Goal: Task Accomplishment & Management: Manage account settings

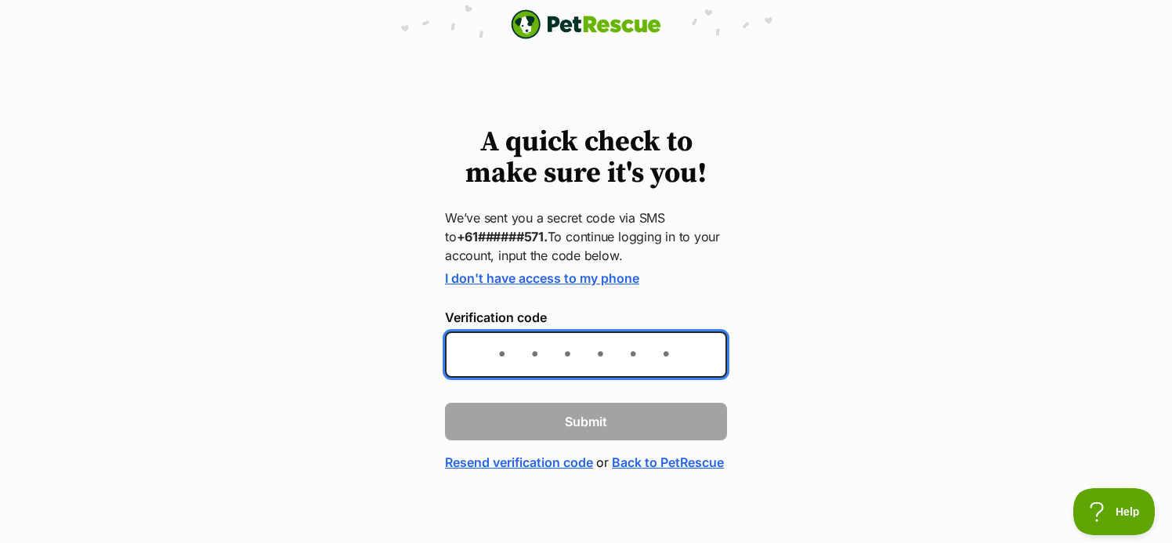
click at [499, 351] on input "Verification code" at bounding box center [586, 354] width 282 height 46
type input "741912"
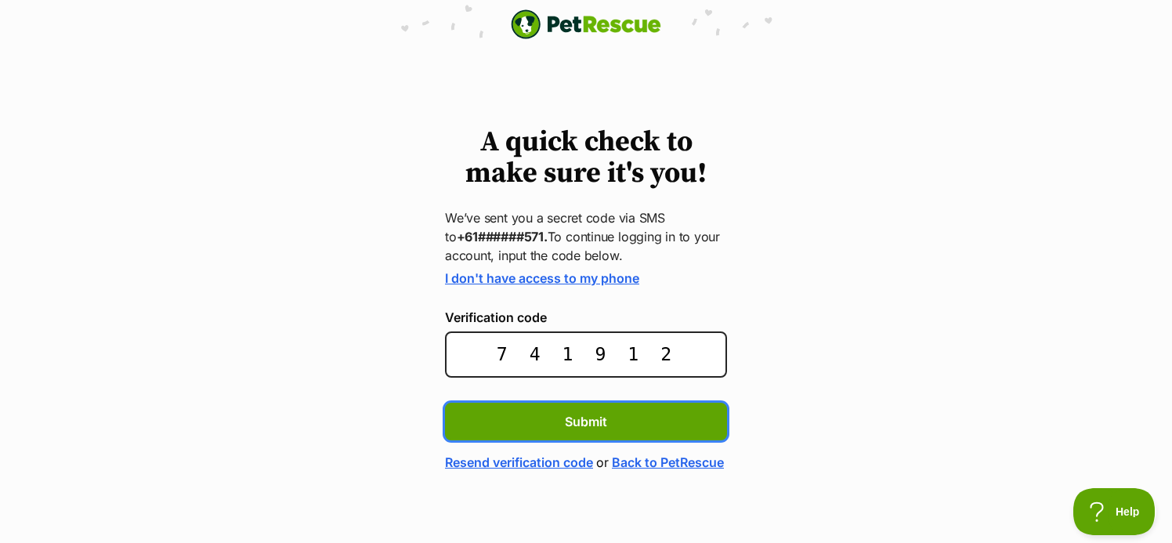
click at [445, 403] on button "Submit" at bounding box center [586, 422] width 282 height 38
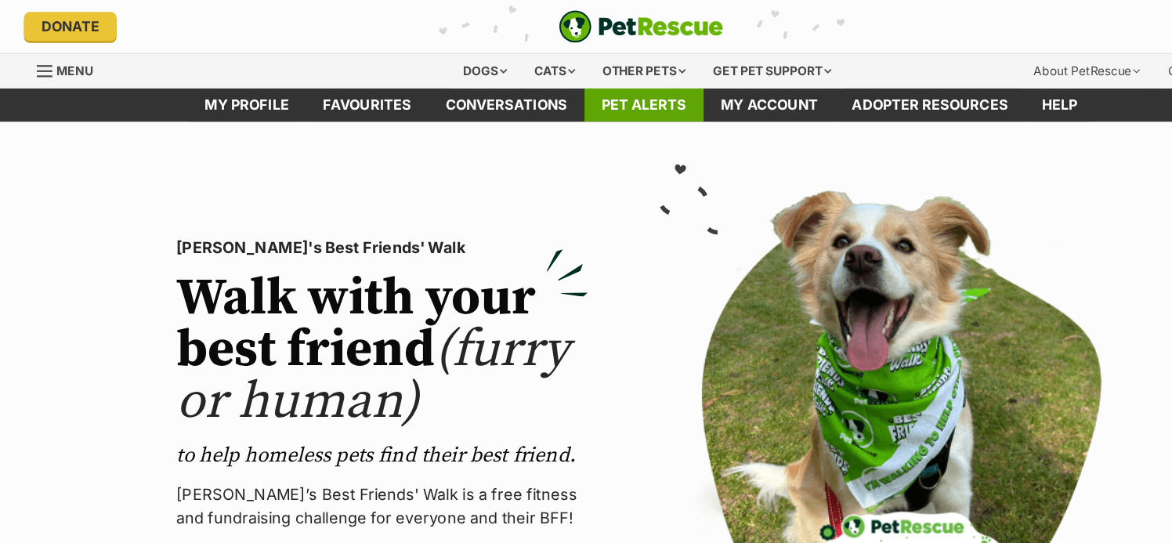
click at [602, 97] on link "Pet alerts" at bounding box center [588, 96] width 109 height 31
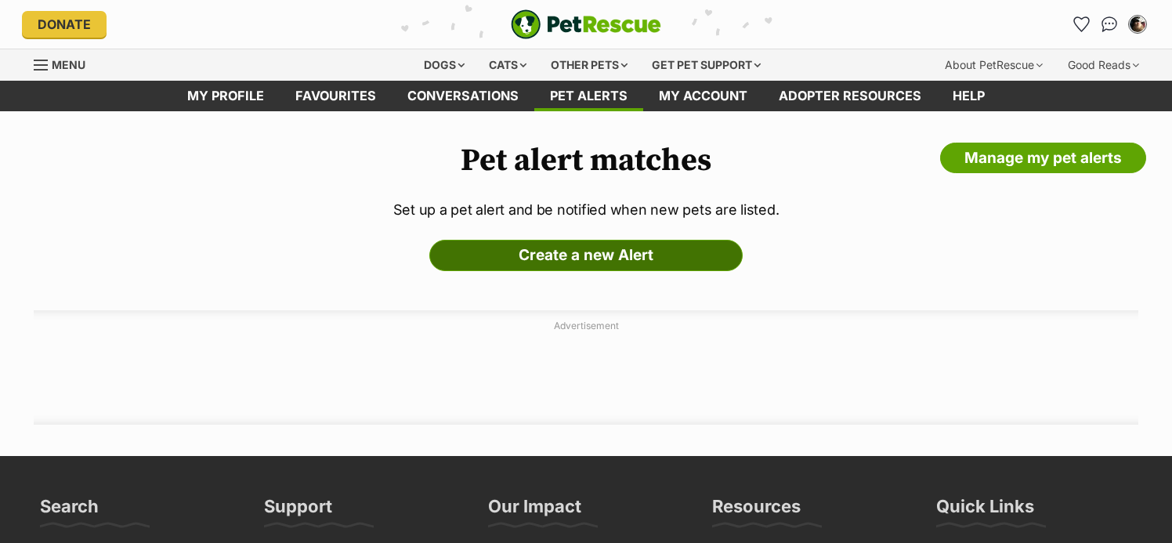
click at [540, 259] on link "Create a new Alert" at bounding box center [585, 255] width 313 height 31
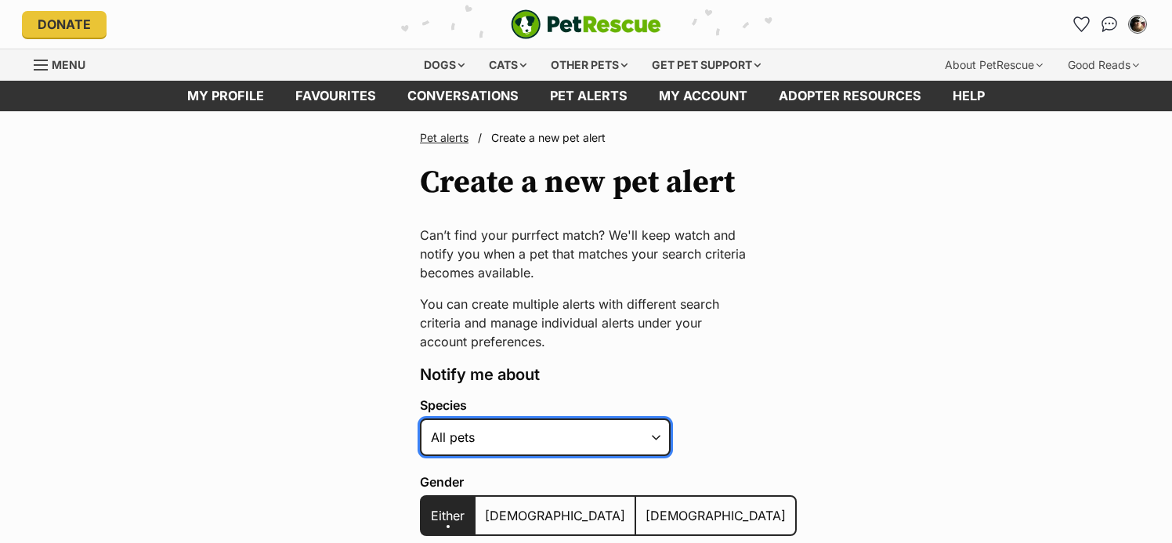
click at [420, 418] on select "Alpaca Bird Cat Chicken Cow Dog Donkey Duck Ferret Fish Goat Goose Guinea Fowl …" at bounding box center [545, 437] width 251 height 38
select select "2"
click option "Cat" at bounding box center [0, 0] width 0 height 0
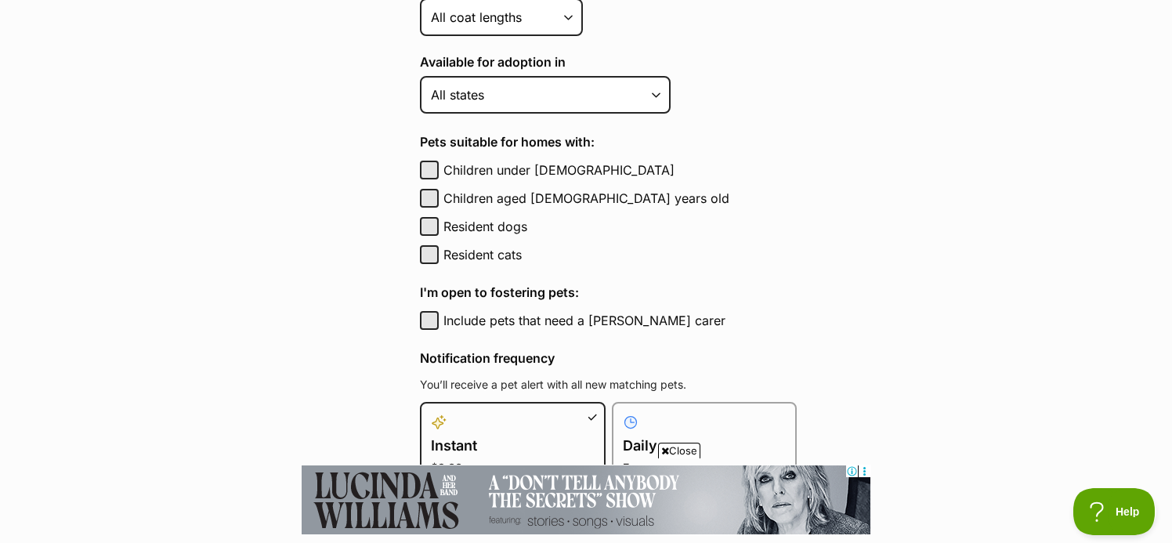
scroll to position [659, 0]
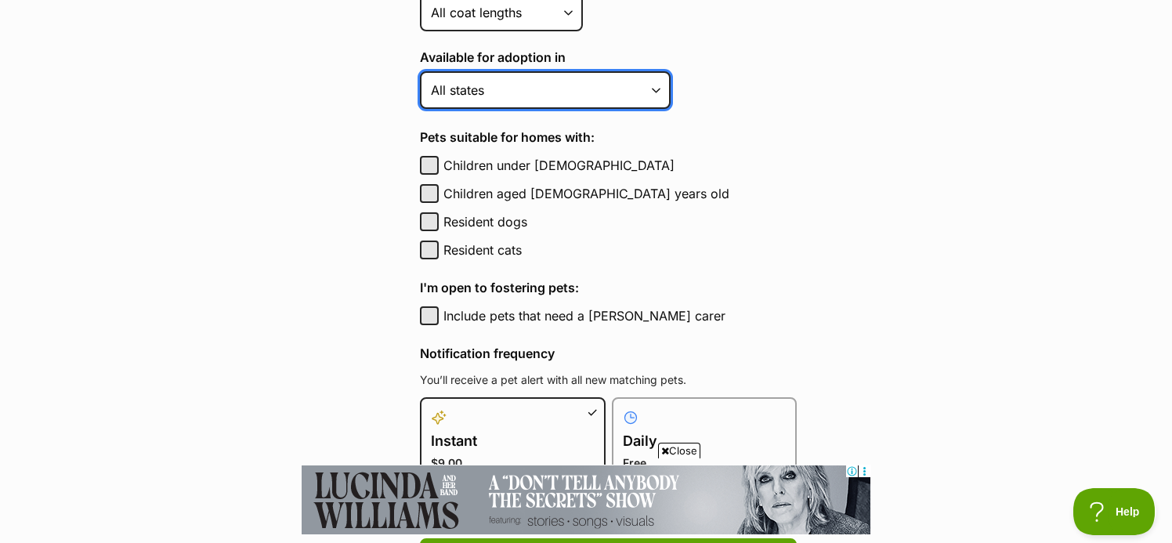
click at [420, 71] on select "Australian Capital Territory New South Wales Northern Territory Queensland Sout…" at bounding box center [545, 90] width 251 height 38
select select "1"
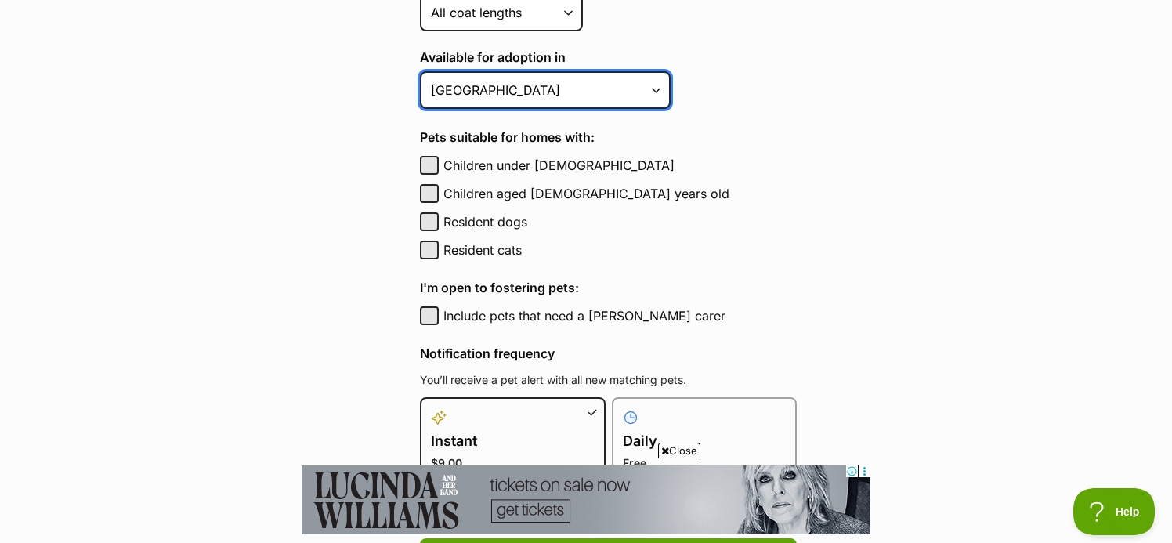
click option "[GEOGRAPHIC_DATA]" at bounding box center [0, 0] width 0 height 0
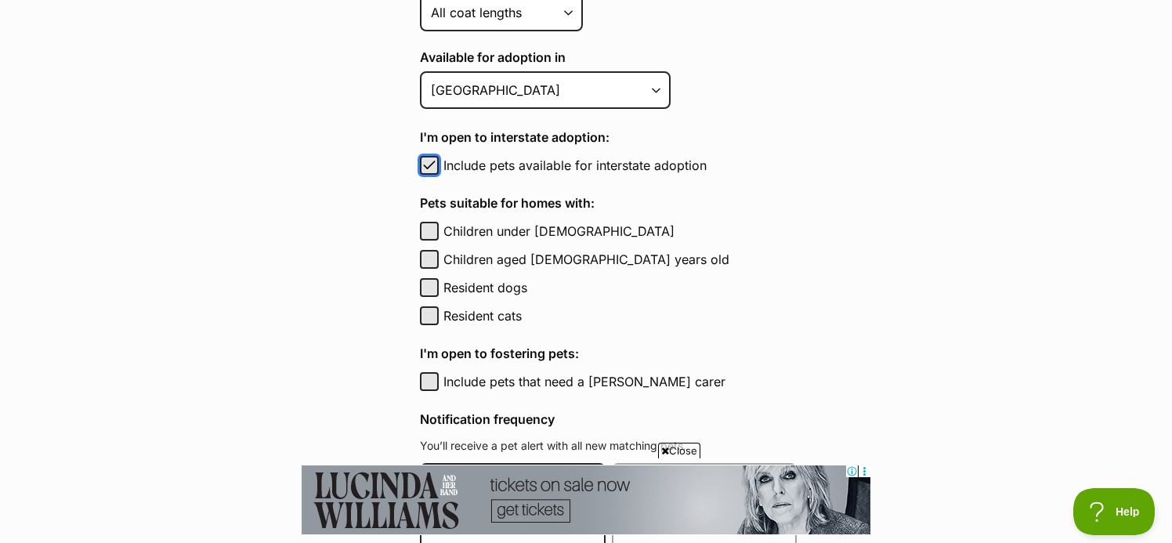
click at [432, 169] on span "button" at bounding box center [430, 165] width 16 height 19
checkbox input "false"
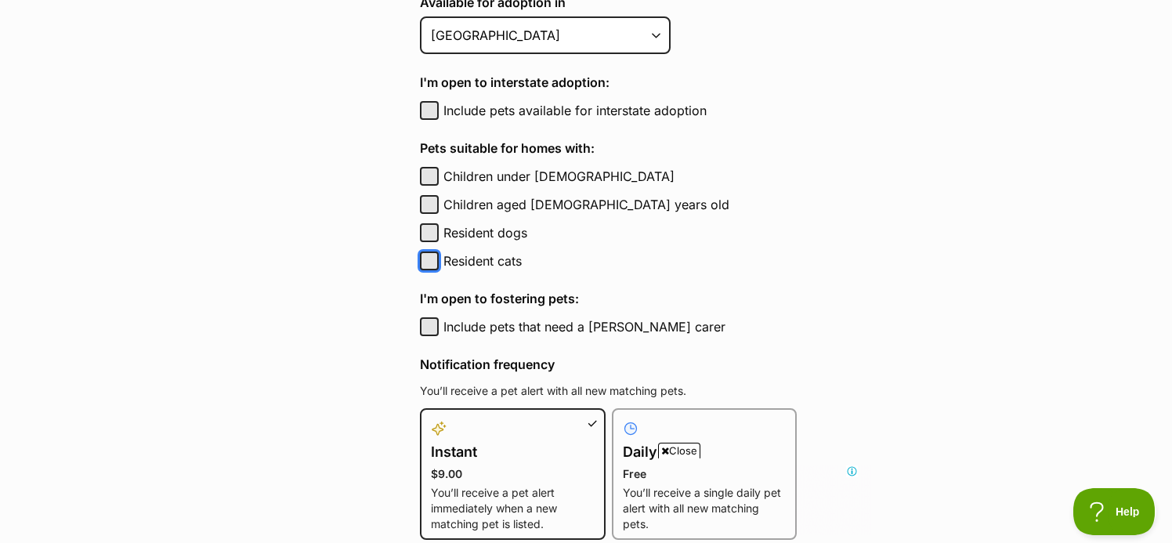
scroll to position [0, 0]
click at [433, 267] on button "Resident cats" at bounding box center [429, 261] width 19 height 19
checkbox input "true"
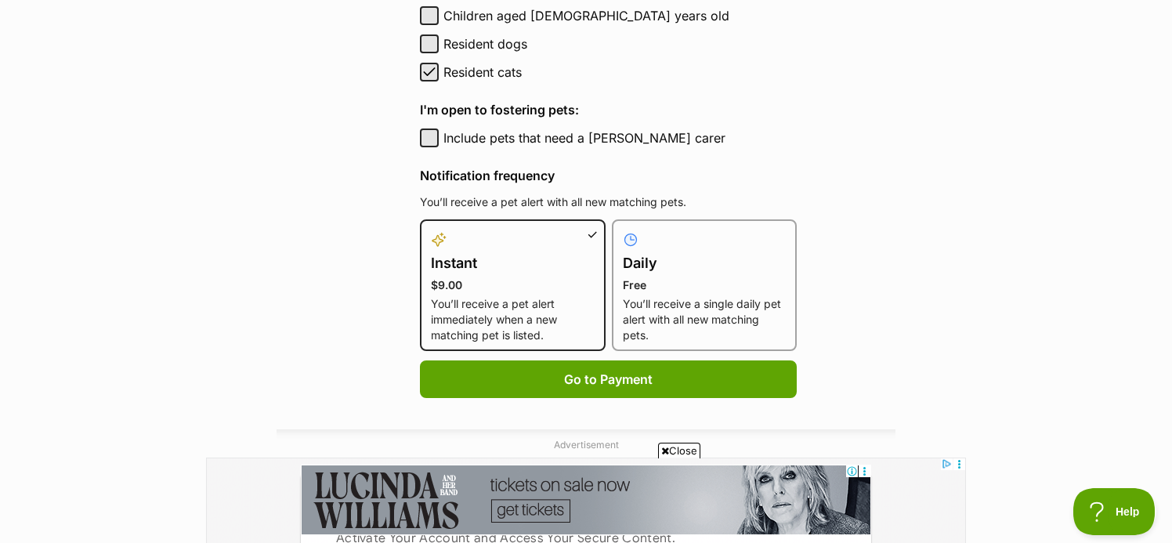
click at [672, 284] on p "Free" at bounding box center [705, 285] width 164 height 16
click at [622, 230] on input "Daily Free You’ll receive a single daily pet alert with all new matching pets." at bounding box center [621, 229] width 1 height 1
radio input "true"
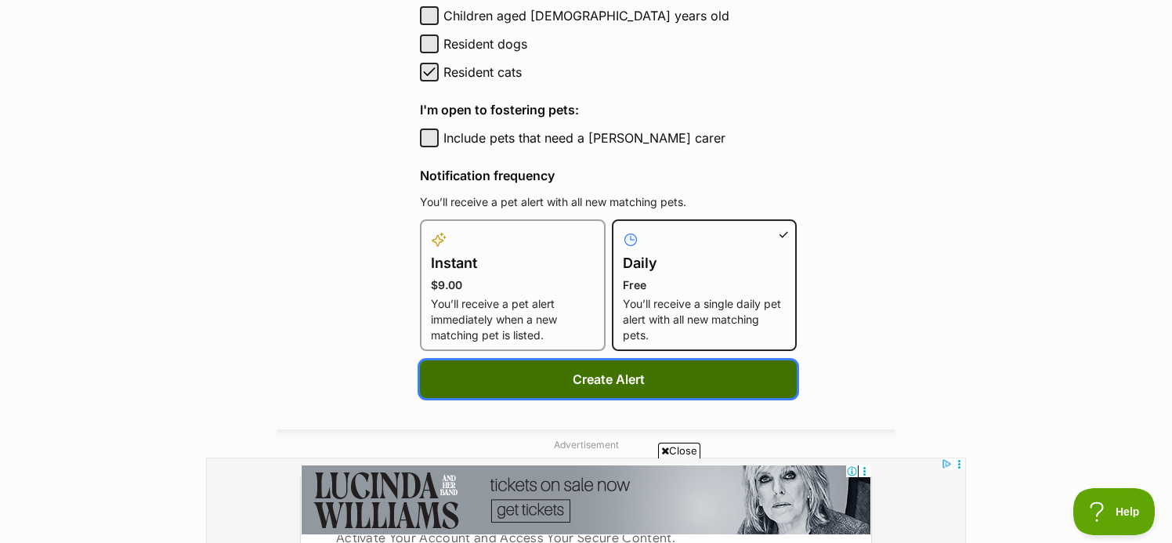
click at [564, 376] on button "Create Alert" at bounding box center [608, 379] width 377 height 38
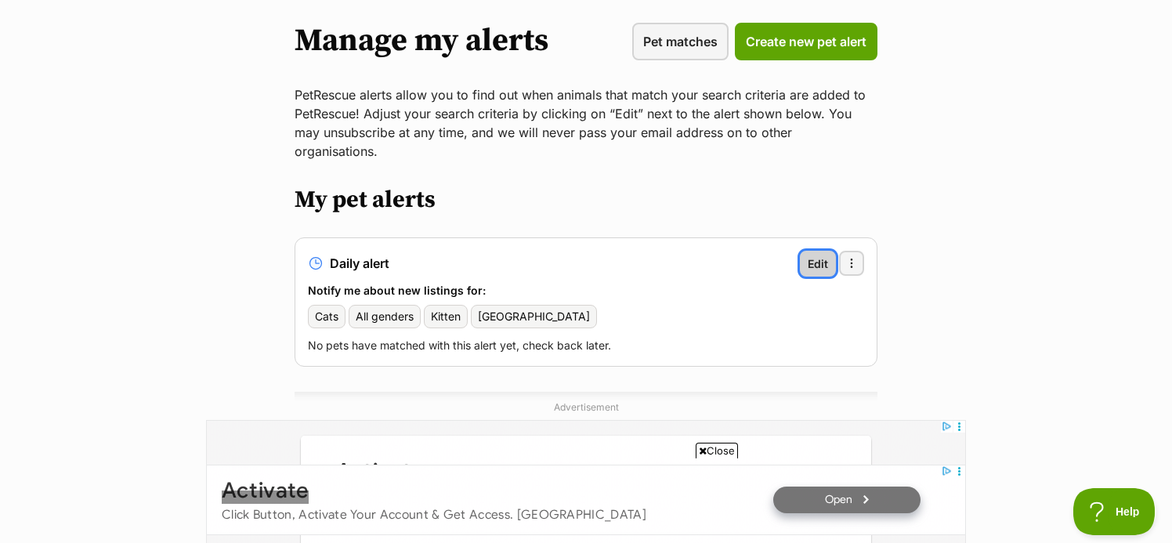
click at [817, 255] on span "Edit" at bounding box center [818, 263] width 20 height 16
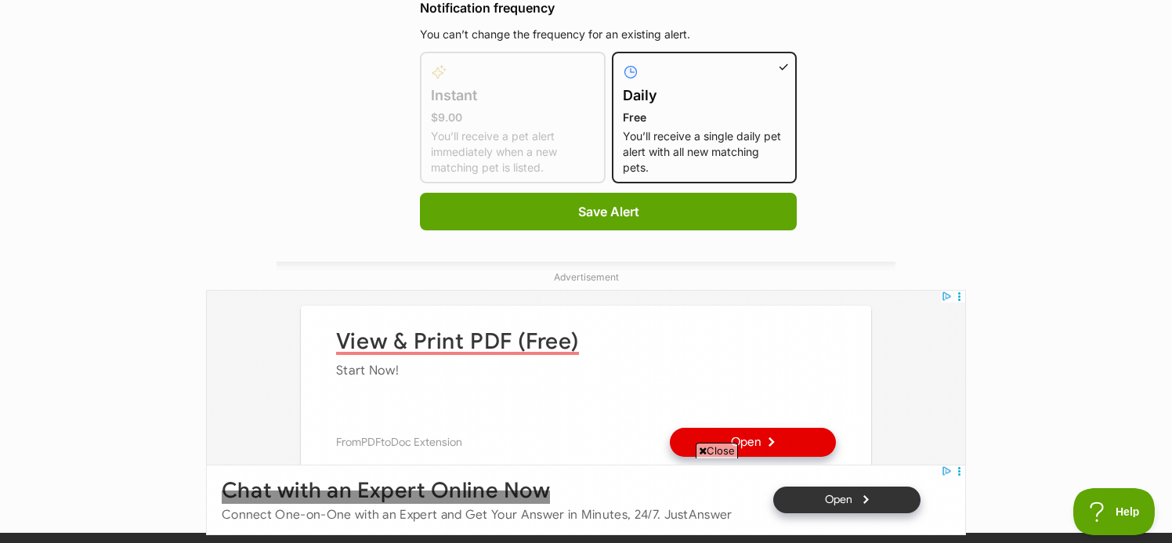
scroll to position [1067, 0]
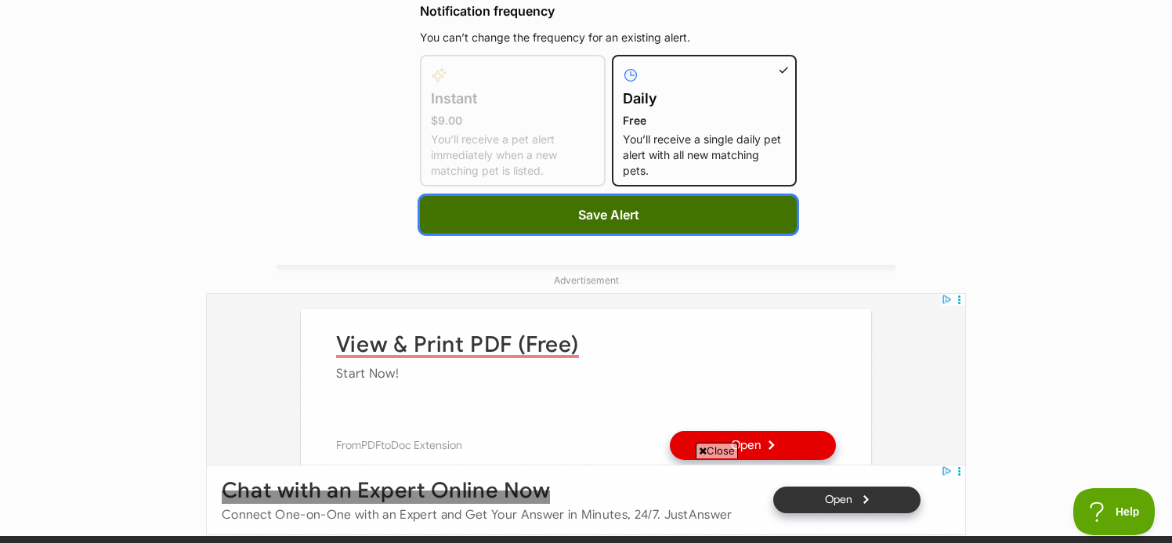
click at [582, 209] on span "Save Alert" at bounding box center [608, 214] width 61 height 19
